Goal: Browse casually

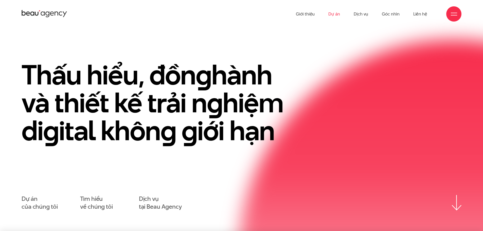
click at [334, 12] on link "Dự án" at bounding box center [334, 14] width 12 height 28
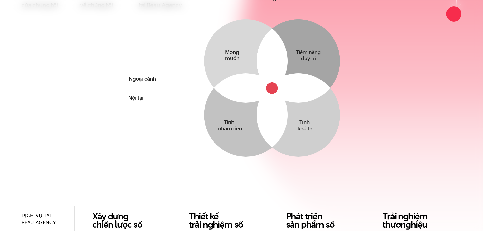
scroll to position [710, 0]
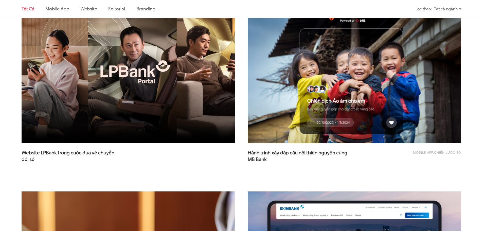
scroll to position [355, 0]
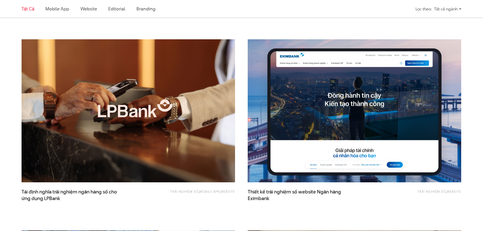
click at [322, 152] on img at bounding box center [354, 111] width 235 height 158
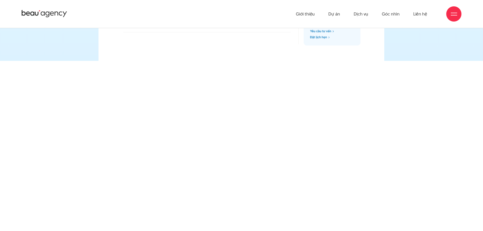
scroll to position [5317, 0]
